Goal: Leave review/rating: Leave review/rating

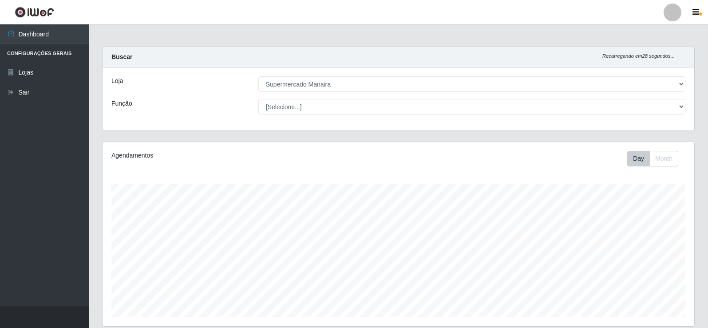
select select "443"
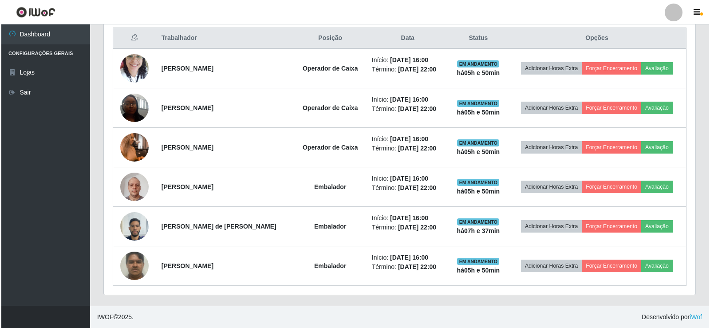
scroll to position [184, 591]
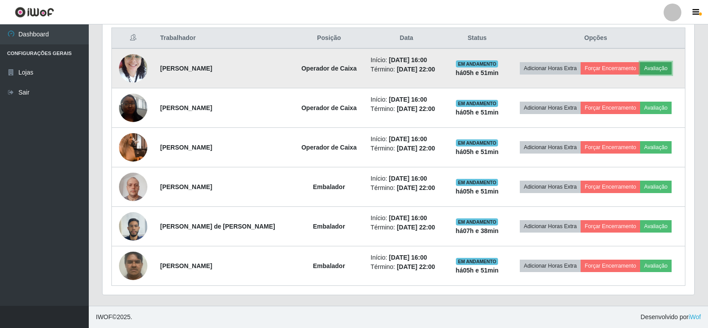
click at [654, 67] on button "Avaliação" at bounding box center [655, 68] width 31 height 12
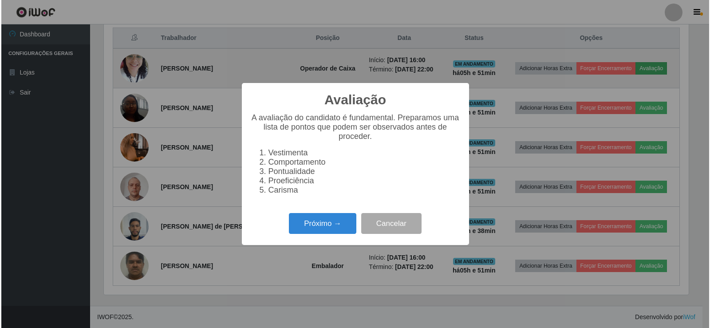
scroll to position [184, 587]
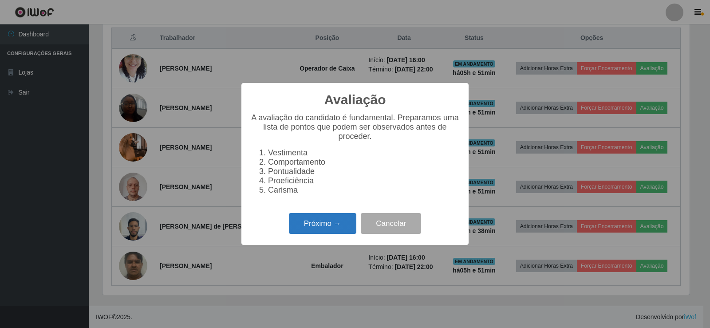
click at [337, 225] on button "Próximo →" at bounding box center [322, 223] width 67 height 21
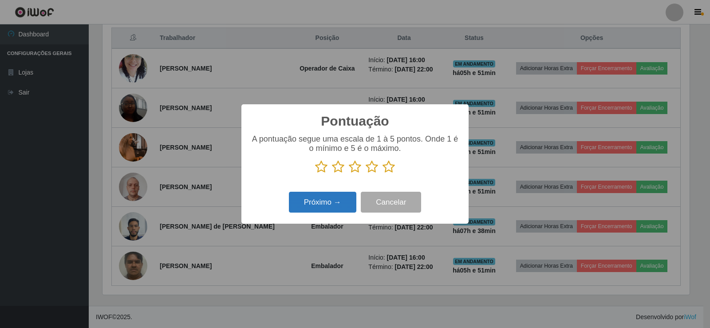
scroll to position [443417, 443014]
click at [385, 170] on icon at bounding box center [388, 166] width 12 height 13
click at [382, 173] on input "radio" at bounding box center [382, 173] width 0 height 0
click at [339, 202] on button "Próximo →" at bounding box center [322, 202] width 67 height 21
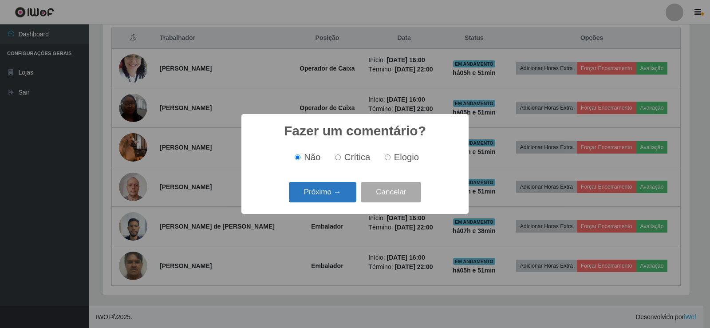
click at [333, 198] on button "Próximo →" at bounding box center [322, 192] width 67 height 21
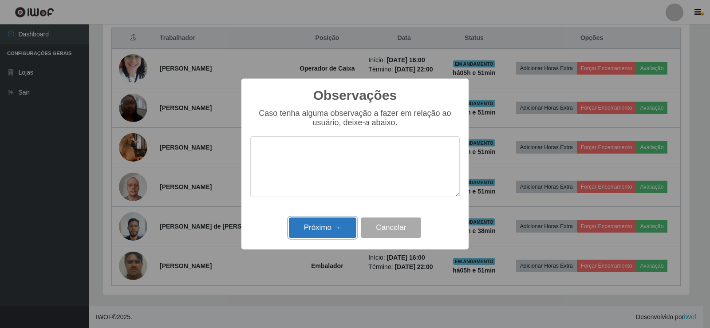
click at [319, 224] on button "Próximo →" at bounding box center [322, 227] width 67 height 21
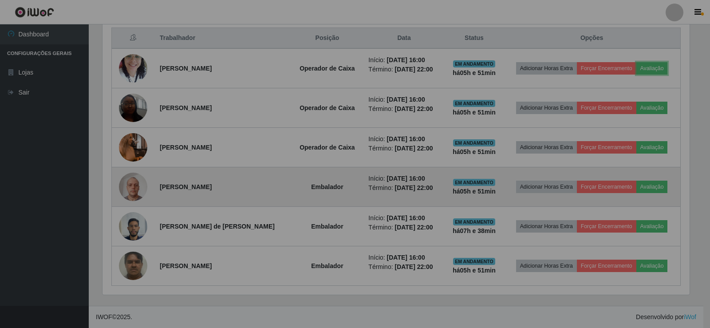
scroll to position [184, 591]
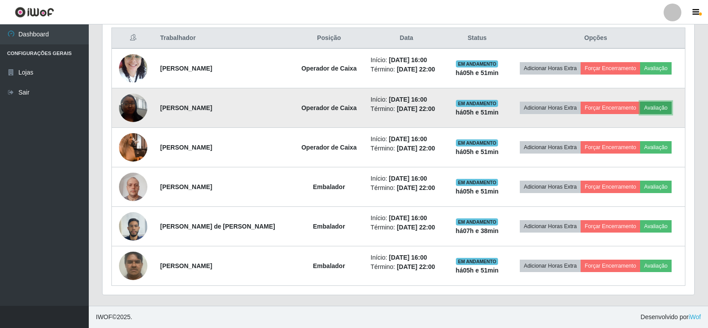
click at [654, 108] on button "Avaliação" at bounding box center [655, 108] width 31 height 12
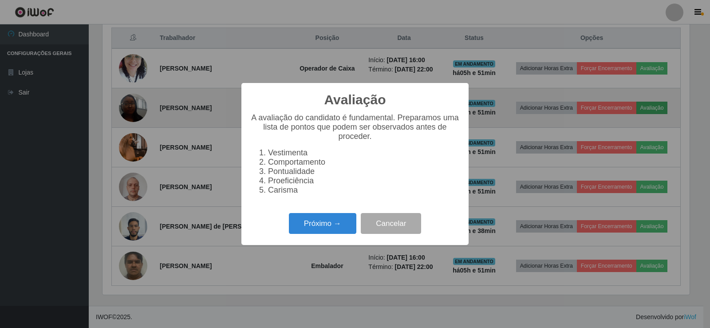
scroll to position [184, 587]
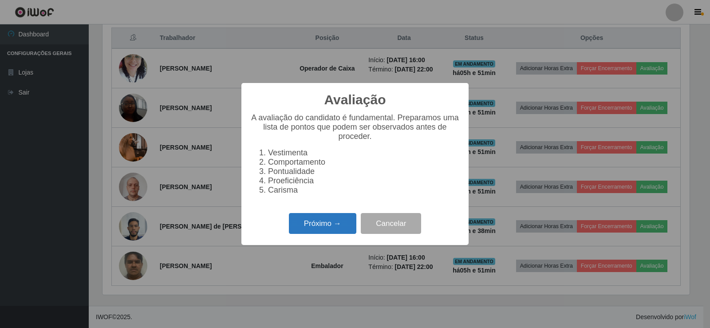
click at [322, 226] on button "Próximo →" at bounding box center [322, 223] width 67 height 21
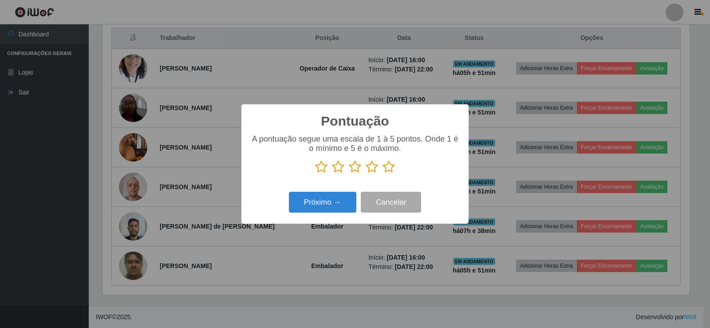
click at [386, 166] on icon at bounding box center [388, 166] width 12 height 13
click at [382, 173] on input "radio" at bounding box center [382, 173] width 0 height 0
click at [348, 199] on button "Próximo →" at bounding box center [322, 202] width 67 height 21
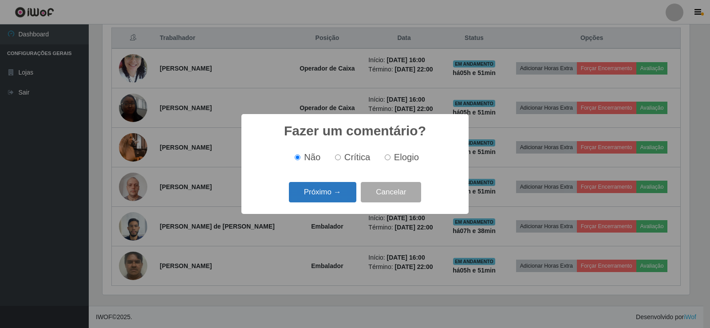
click at [333, 198] on button "Próximo →" at bounding box center [322, 192] width 67 height 21
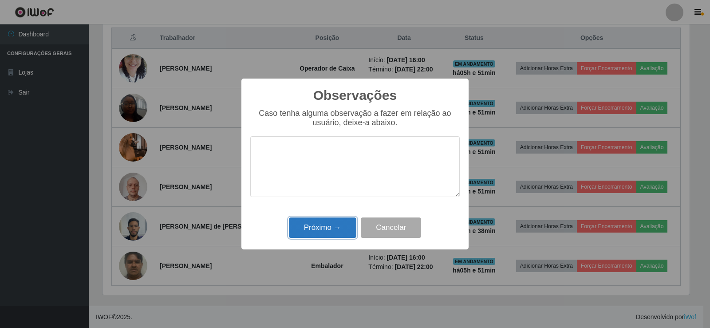
click at [319, 231] on button "Próximo →" at bounding box center [322, 227] width 67 height 21
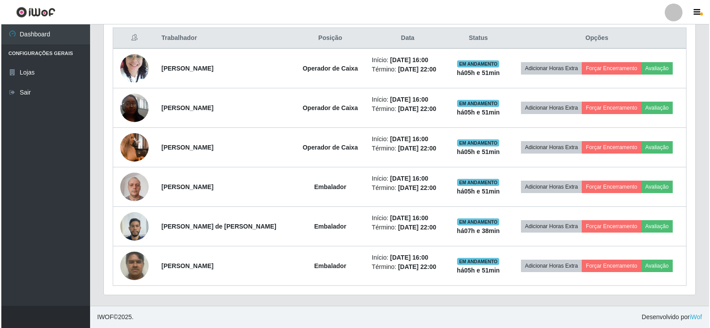
scroll to position [184, 591]
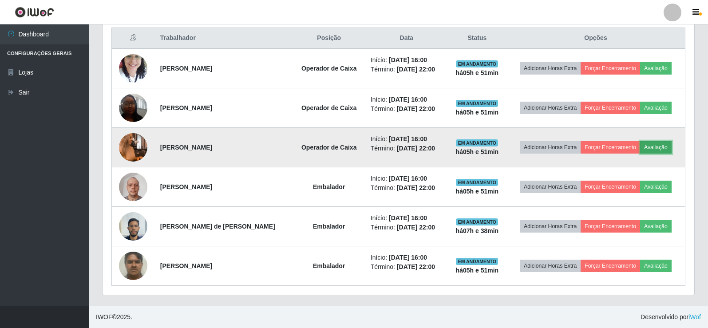
click at [652, 150] on button "Avaliação" at bounding box center [655, 147] width 31 height 12
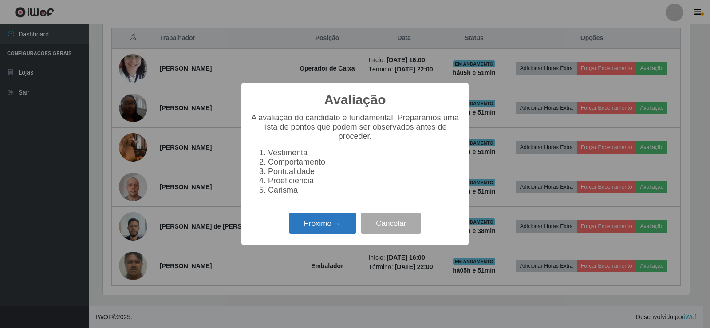
click at [326, 229] on button "Próximo →" at bounding box center [322, 223] width 67 height 21
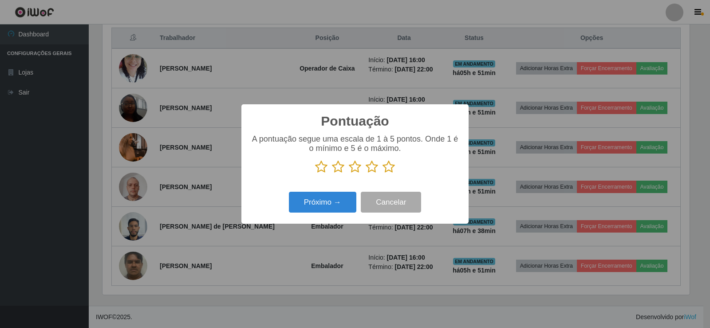
scroll to position [443417, 443014]
click at [388, 170] on icon at bounding box center [388, 166] width 12 height 13
click at [382, 173] on input "radio" at bounding box center [382, 173] width 0 height 0
click at [324, 207] on button "Próximo →" at bounding box center [322, 202] width 67 height 21
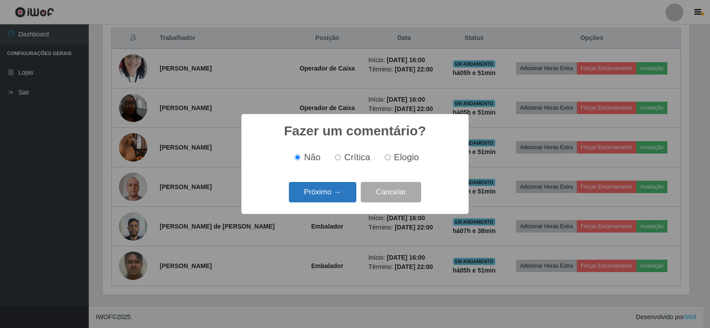
click at [331, 198] on button "Próximo →" at bounding box center [322, 192] width 67 height 21
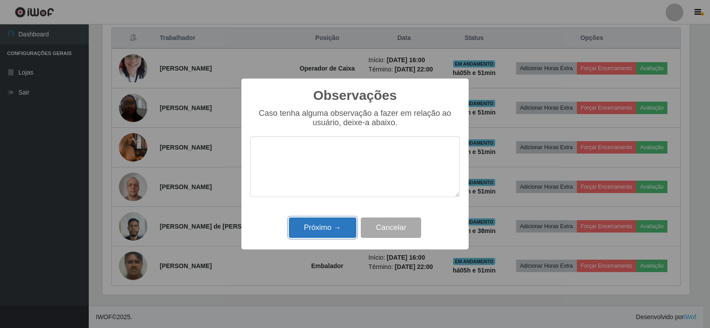
click at [339, 224] on button "Próximo →" at bounding box center [322, 227] width 67 height 21
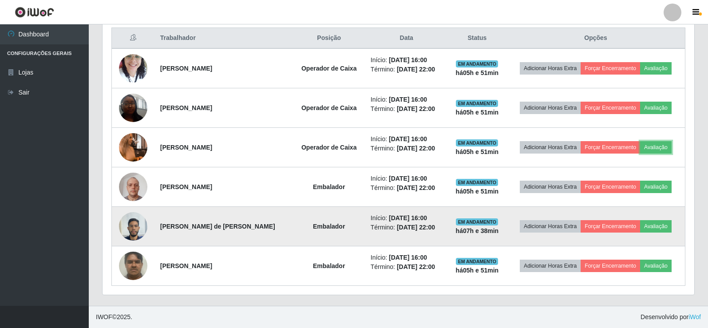
scroll to position [184, 591]
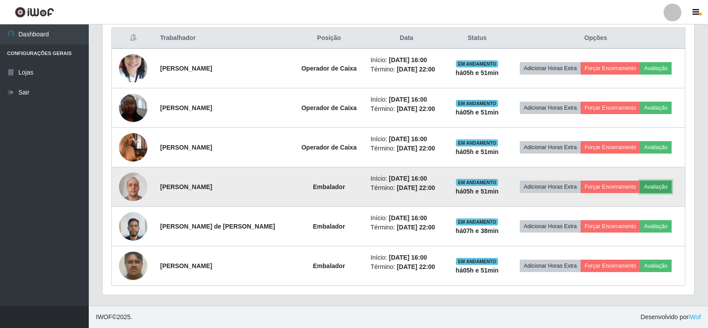
click at [654, 188] on button "Avaliação" at bounding box center [655, 187] width 31 height 12
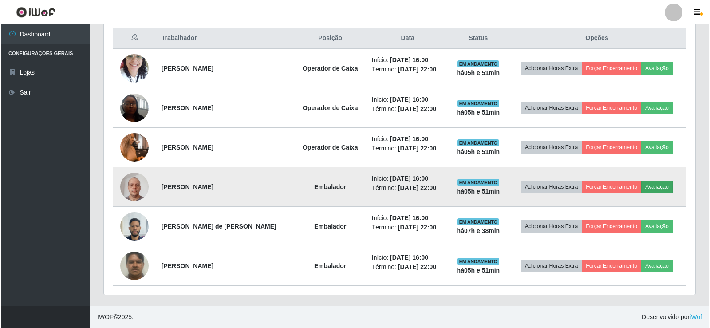
scroll to position [184, 587]
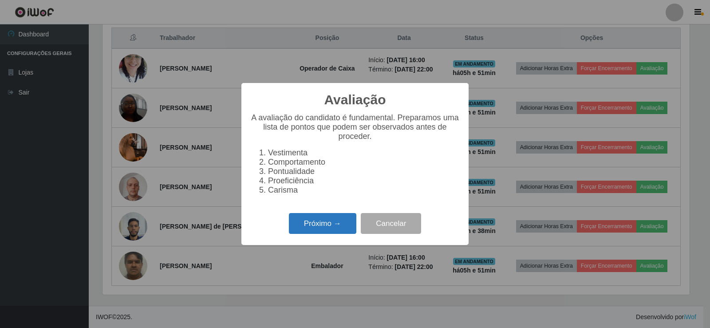
click at [344, 229] on button "Próximo →" at bounding box center [322, 223] width 67 height 21
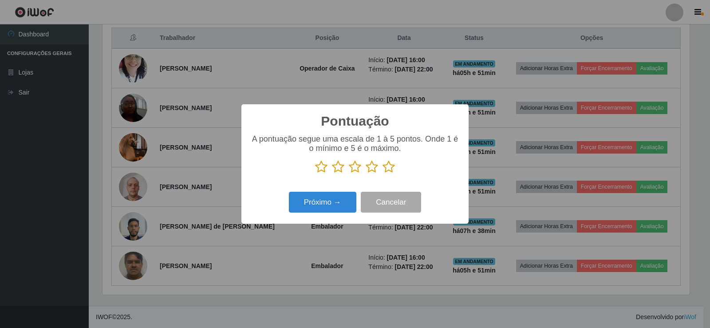
click at [386, 168] on icon at bounding box center [388, 166] width 12 height 13
click at [382, 173] on input "radio" at bounding box center [382, 173] width 0 height 0
click at [330, 207] on button "Próximo →" at bounding box center [322, 202] width 67 height 21
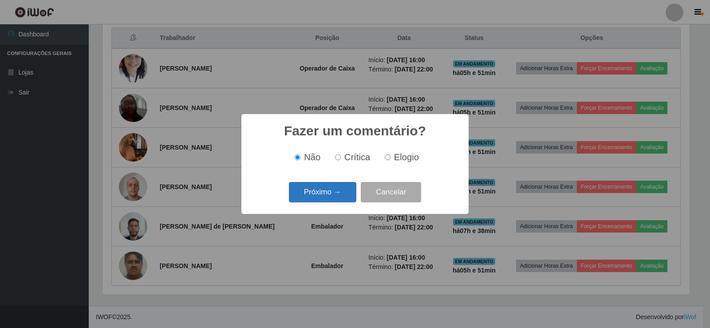
click at [331, 196] on button "Próximo →" at bounding box center [322, 192] width 67 height 21
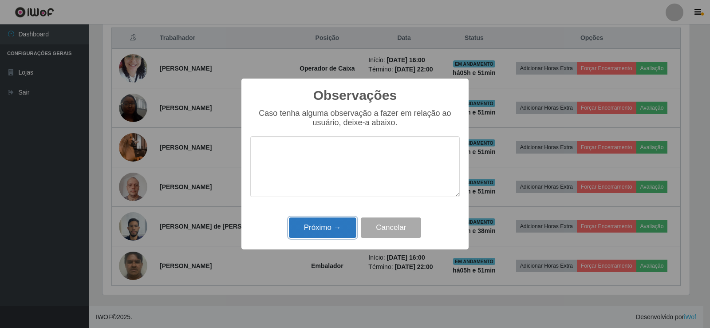
click at [331, 228] on button "Próximo →" at bounding box center [322, 227] width 67 height 21
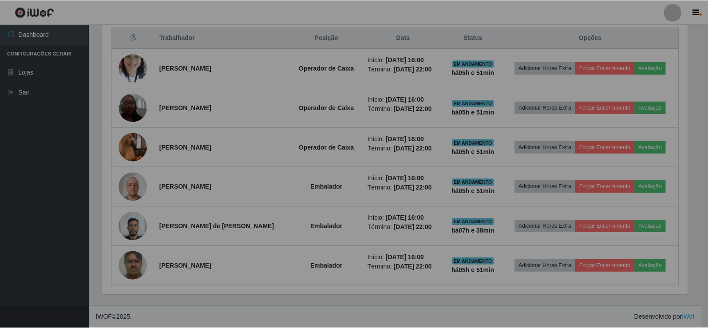
scroll to position [184, 591]
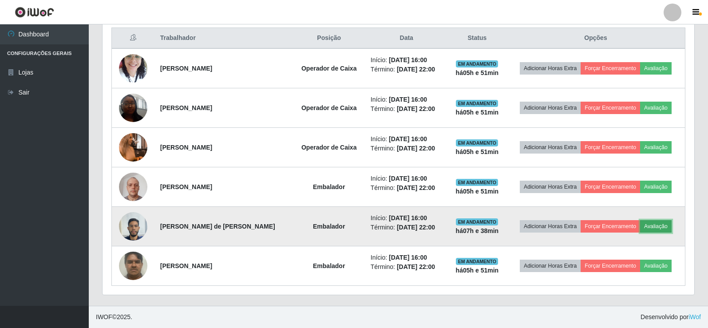
click at [653, 223] on button "Avaliação" at bounding box center [655, 226] width 31 height 12
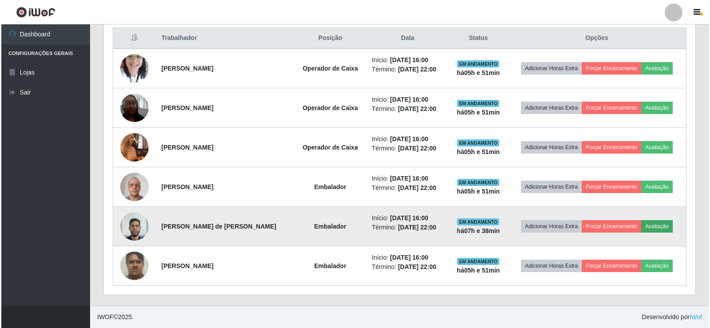
scroll to position [184, 587]
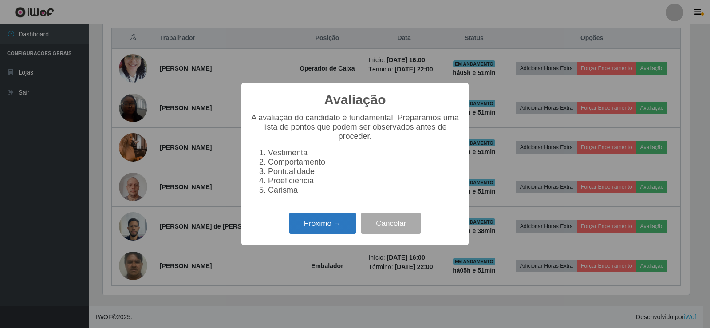
click at [326, 232] on button "Próximo →" at bounding box center [322, 223] width 67 height 21
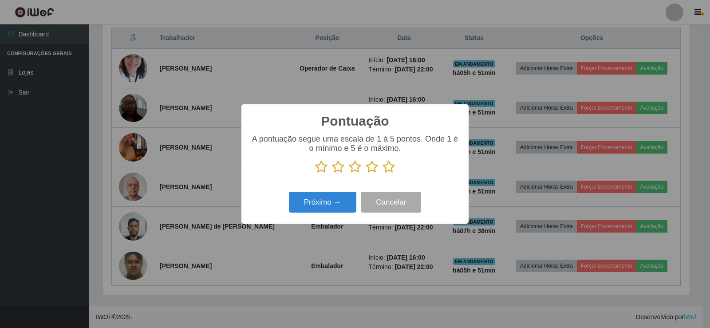
click at [387, 173] on icon at bounding box center [388, 166] width 12 height 13
click at [382, 173] on input "radio" at bounding box center [382, 173] width 0 height 0
click at [340, 204] on button "Próximo →" at bounding box center [322, 202] width 67 height 21
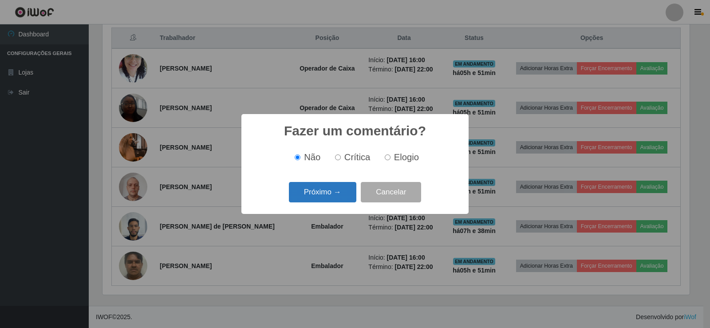
click at [334, 197] on button "Próximo →" at bounding box center [322, 192] width 67 height 21
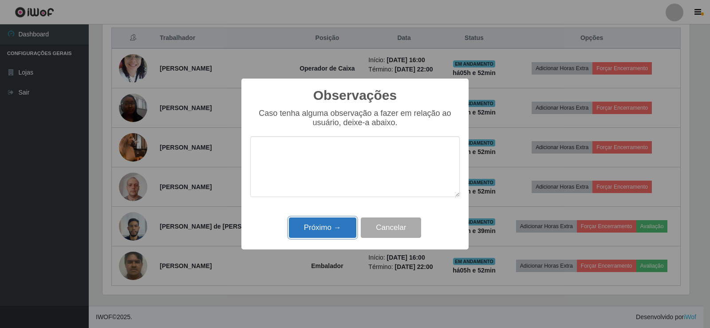
click at [330, 226] on button "Próximo →" at bounding box center [322, 227] width 67 height 21
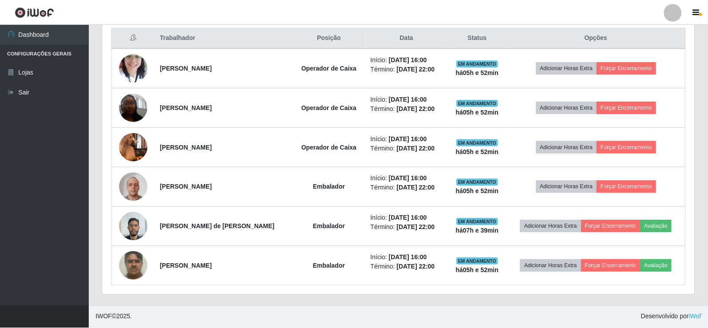
scroll to position [184, 591]
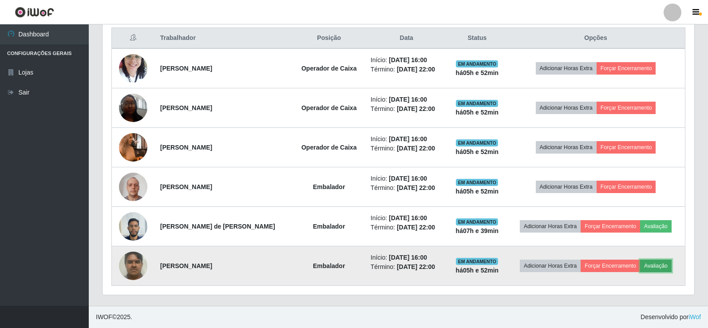
click at [651, 263] on button "Avaliação" at bounding box center [655, 266] width 31 height 12
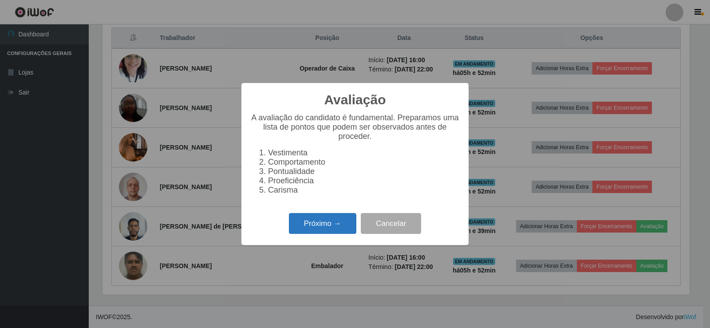
click at [314, 228] on button "Próximo →" at bounding box center [322, 223] width 67 height 21
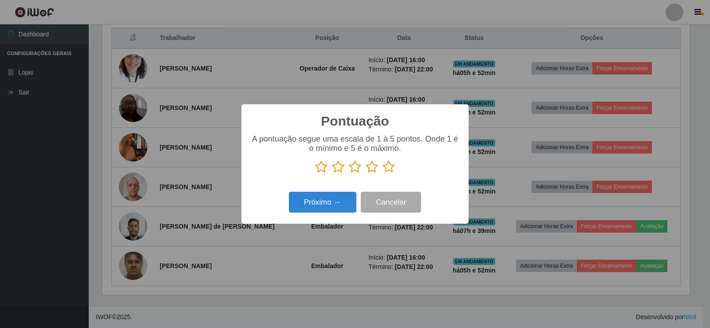
click at [391, 166] on icon at bounding box center [388, 166] width 12 height 13
click at [382, 173] on input "radio" at bounding box center [382, 173] width 0 height 0
click at [331, 200] on button "Próximo →" at bounding box center [322, 202] width 67 height 21
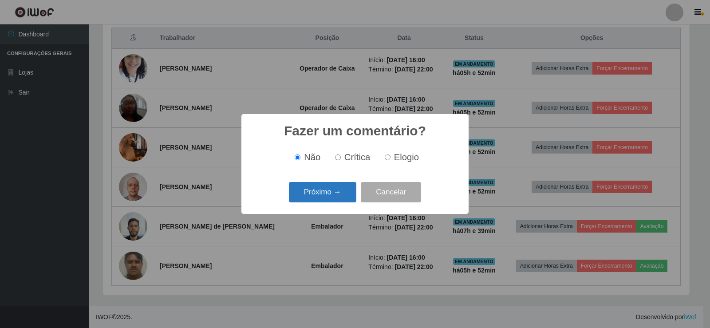
click at [330, 200] on button "Próximo →" at bounding box center [322, 192] width 67 height 21
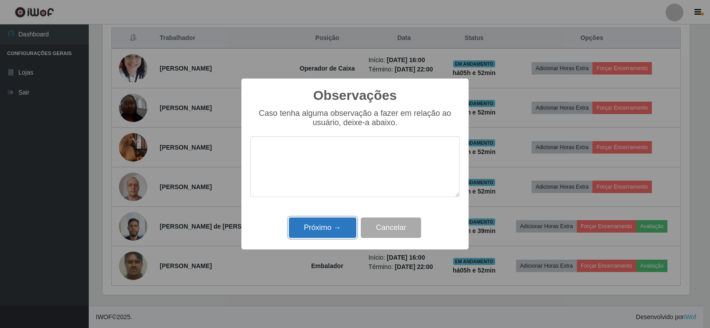
click at [322, 228] on button "Próximo →" at bounding box center [322, 227] width 67 height 21
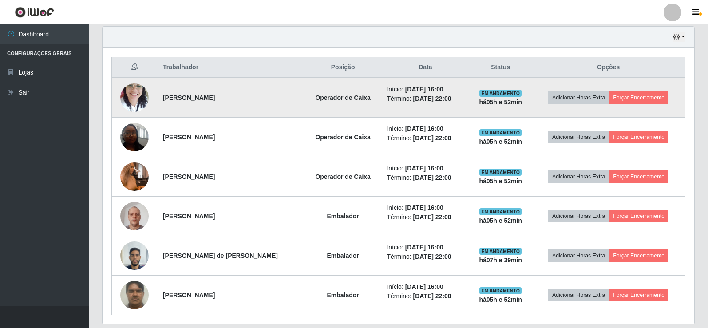
scroll to position [296, 0]
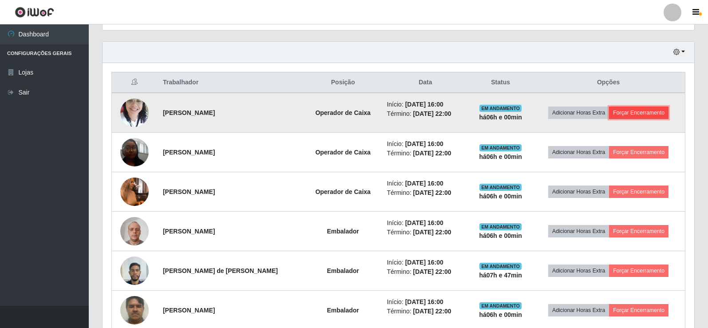
click at [614, 114] on button "Forçar Encerramento" at bounding box center [638, 112] width 59 height 12
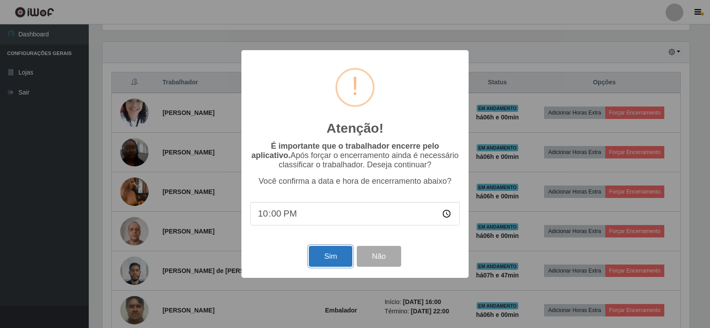
click at [337, 257] on button "Sim" at bounding box center [330, 256] width 43 height 21
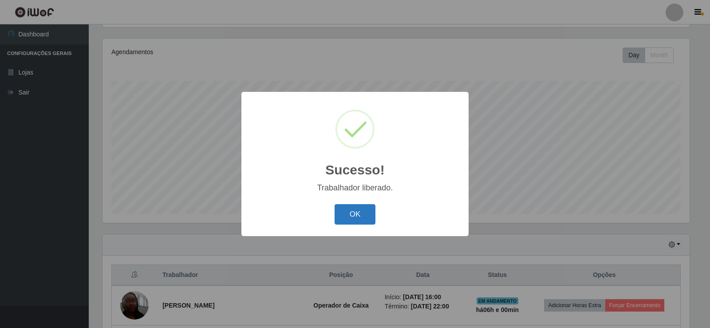
drag, startPoint x: 357, startPoint y: 219, endPoint x: 503, endPoint y: 208, distance: 146.4
click at [357, 219] on button "OK" at bounding box center [354, 214] width 41 height 21
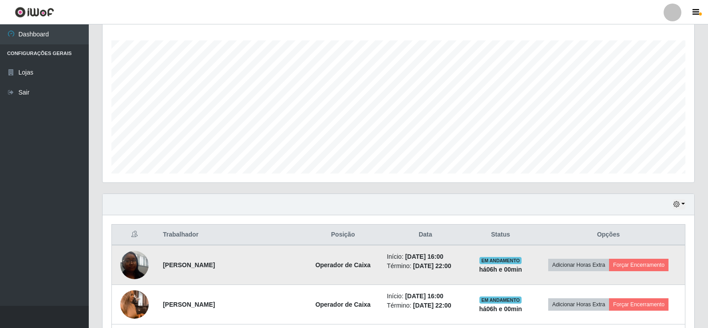
scroll to position [192, 0]
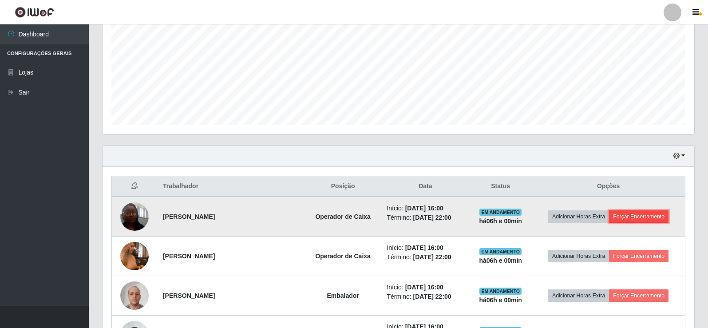
click at [655, 214] on button "Forçar Encerramento" at bounding box center [638, 216] width 59 height 12
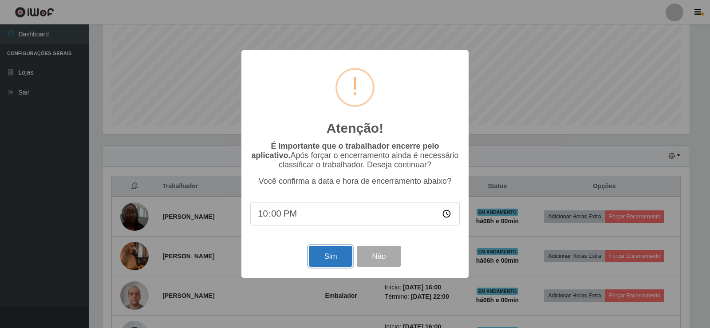
click at [345, 258] on button "Sim" at bounding box center [330, 256] width 43 height 21
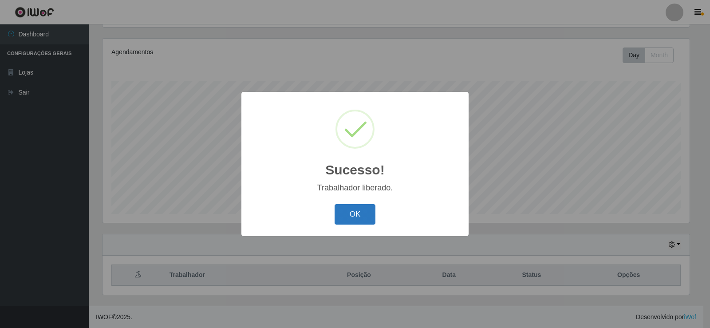
click at [365, 220] on button "OK" at bounding box center [354, 214] width 41 height 21
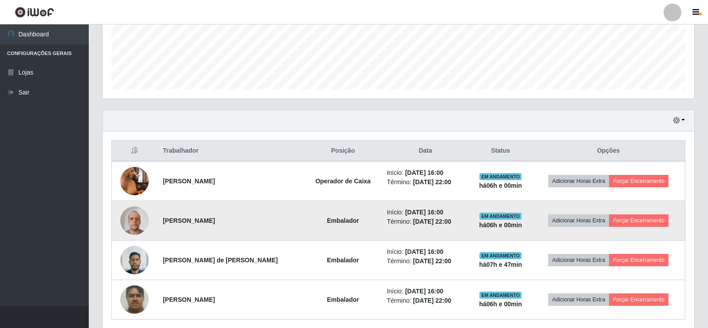
scroll to position [236, 0]
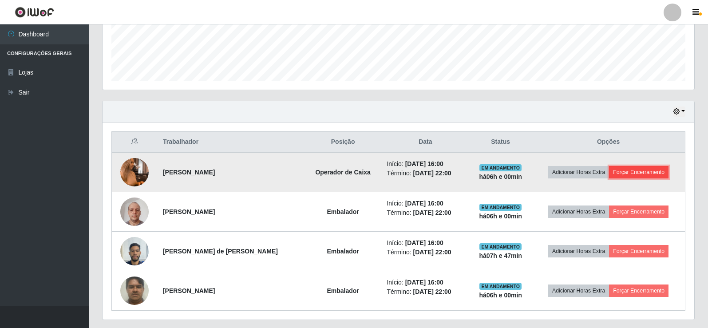
click at [644, 173] on button "Forçar Encerramento" at bounding box center [638, 172] width 59 height 12
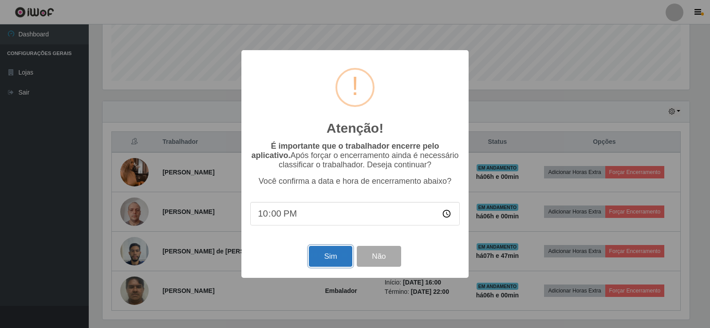
click at [342, 253] on button "Sim" at bounding box center [330, 256] width 43 height 21
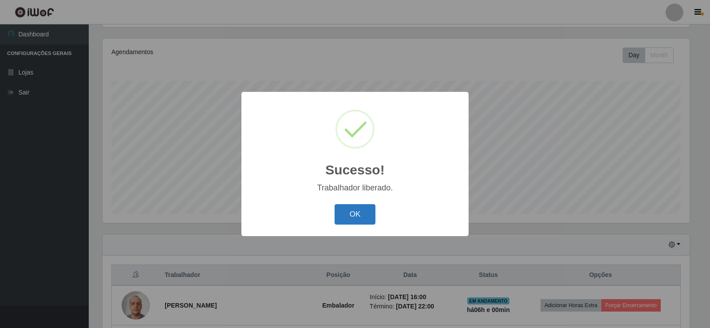
click at [368, 213] on button "OK" at bounding box center [354, 214] width 41 height 21
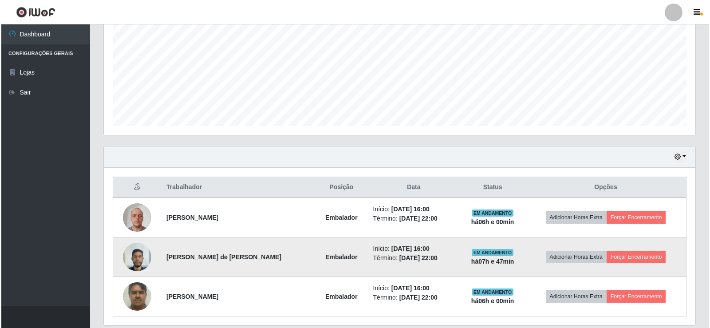
scroll to position [192, 0]
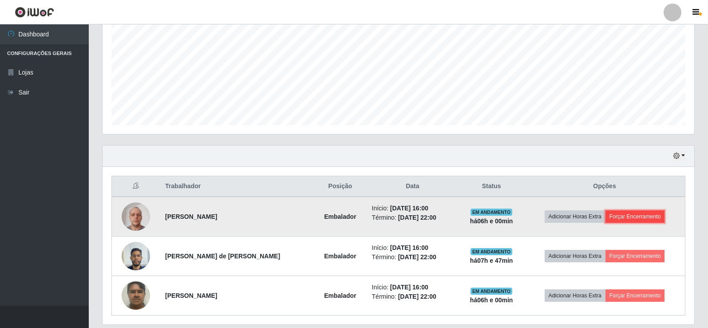
click at [634, 219] on button "Forçar Encerramento" at bounding box center [634, 216] width 59 height 12
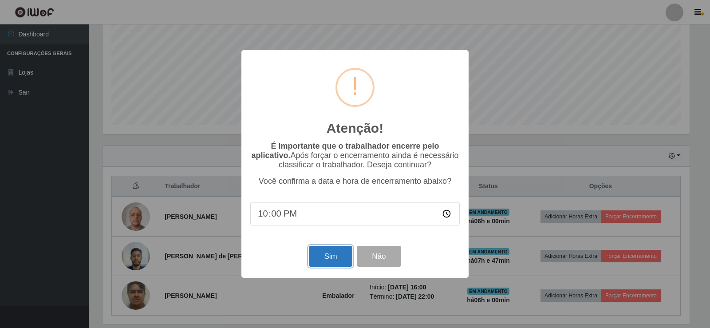
click at [347, 253] on button "Sim" at bounding box center [330, 256] width 43 height 21
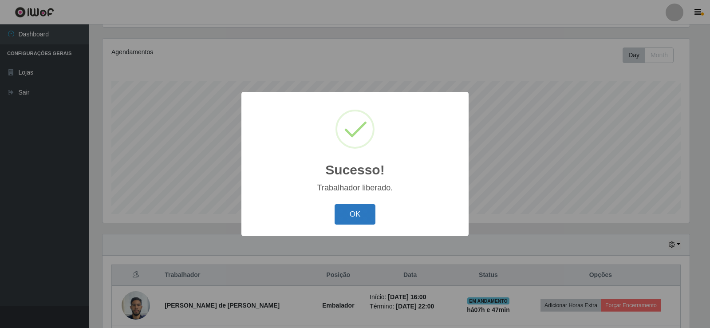
click at [369, 216] on button "OK" at bounding box center [354, 214] width 41 height 21
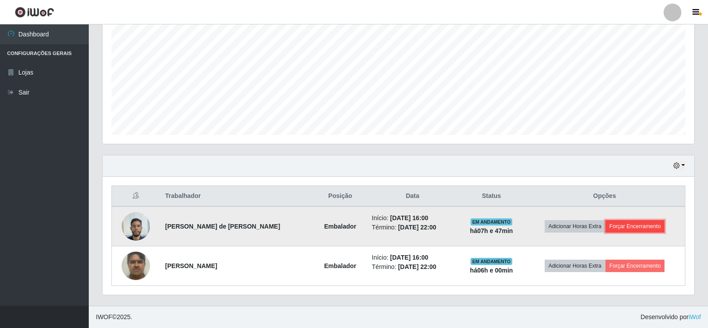
click at [637, 228] on button "Forçar Encerramento" at bounding box center [634, 226] width 59 height 12
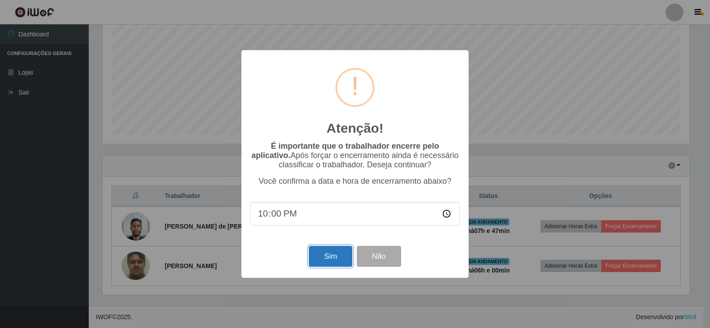
click at [338, 259] on button "Sim" at bounding box center [330, 256] width 43 height 21
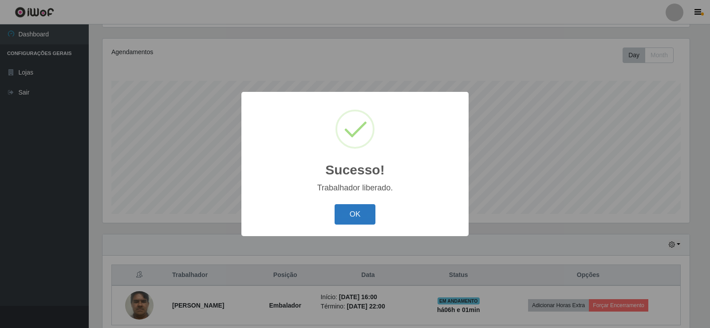
click at [350, 223] on button "OK" at bounding box center [354, 214] width 41 height 21
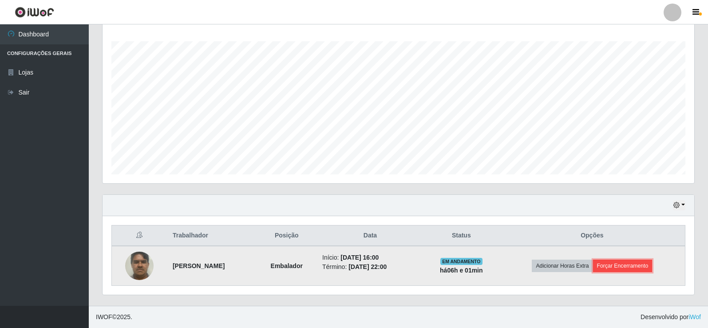
click at [643, 263] on button "Forçar Encerramento" at bounding box center [622, 266] width 59 height 12
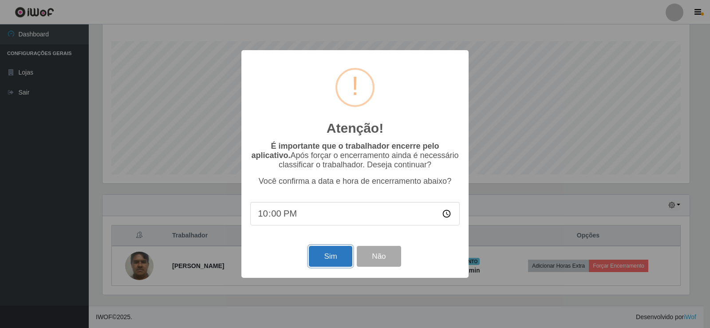
click at [338, 260] on button "Sim" at bounding box center [330, 256] width 43 height 21
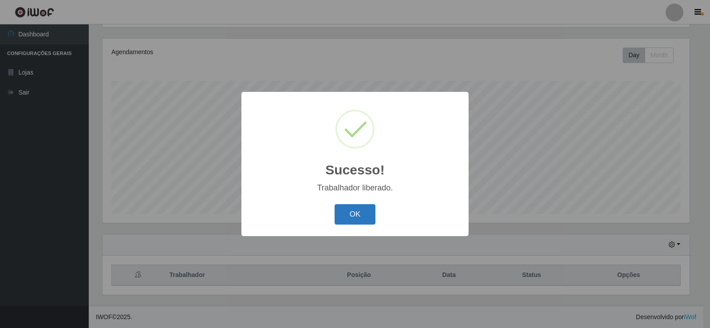
click at [359, 213] on button "OK" at bounding box center [354, 214] width 41 height 21
